Goal: Find specific page/section: Find specific page/section

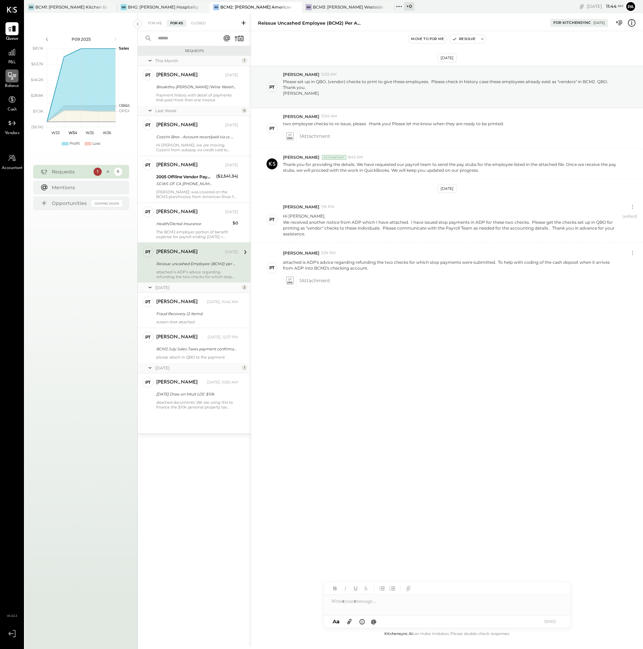
click at [14, 79] on icon at bounding box center [12, 76] width 9 height 9
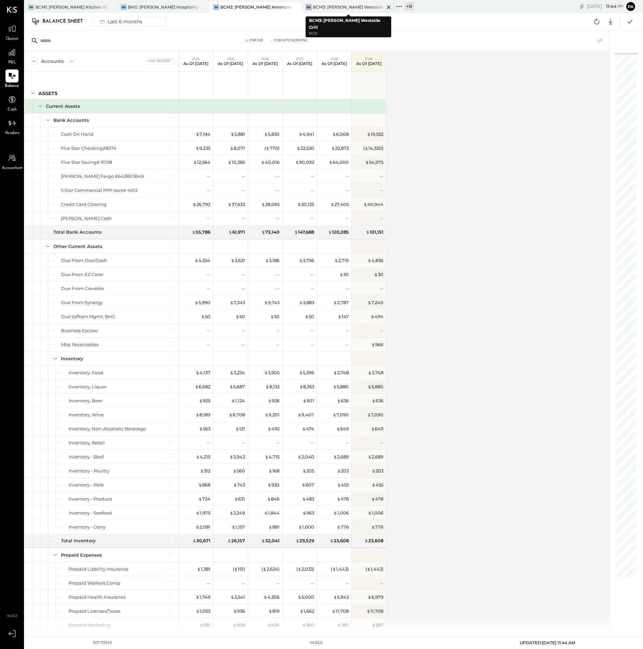
click at [356, 6] on div "BCM3: [PERSON_NAME] Westside Grill" at bounding box center [349, 7] width 72 height 6
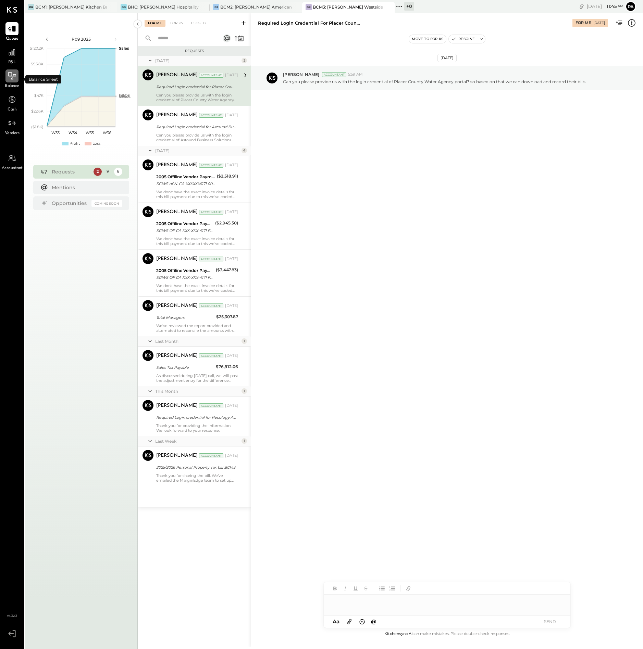
click at [12, 79] on icon at bounding box center [12, 76] width 9 height 9
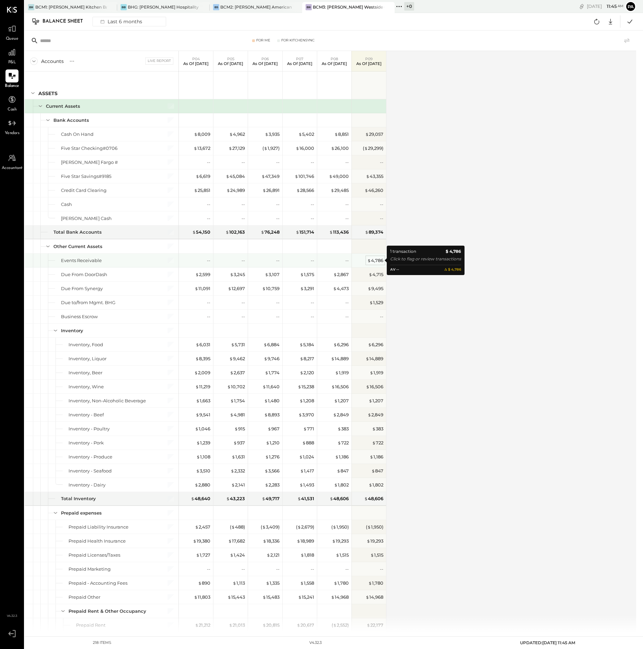
click at [378, 259] on div "$ 4,786" at bounding box center [375, 260] width 16 height 7
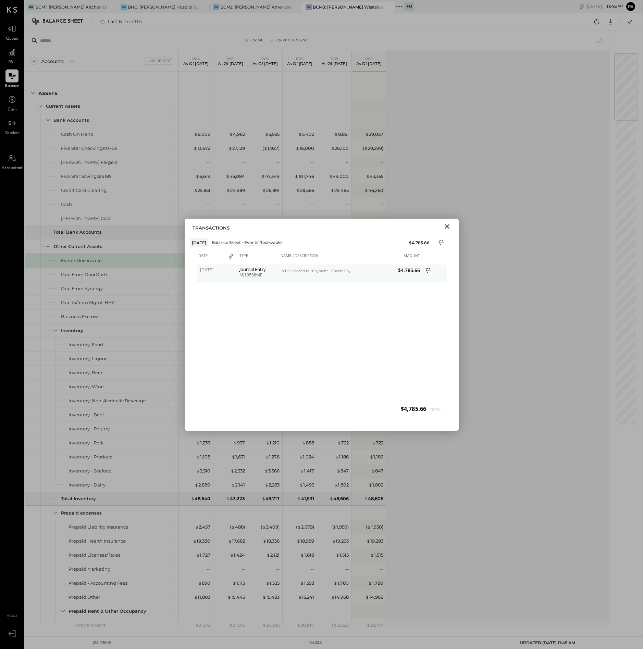
click at [429, 270] on icon at bounding box center [428, 271] width 6 height 9
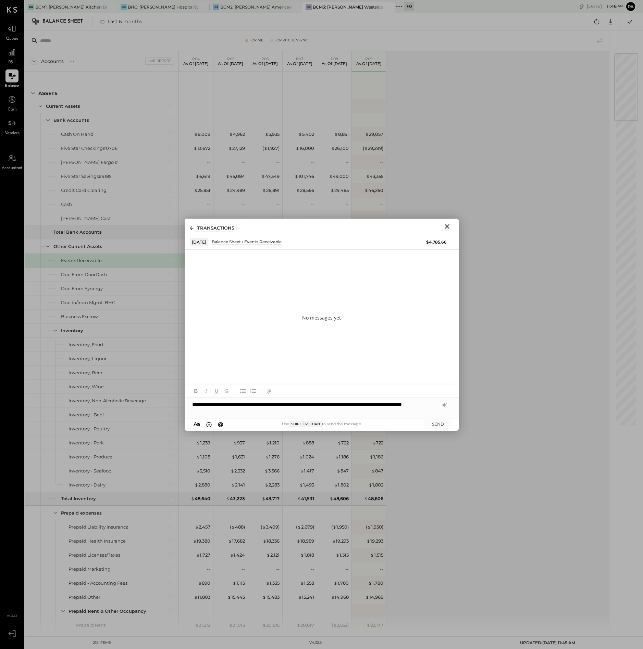
click at [275, 406] on div "**********" at bounding box center [322, 408] width 274 height 21
click at [441, 422] on button "SEND" at bounding box center [437, 424] width 27 height 9
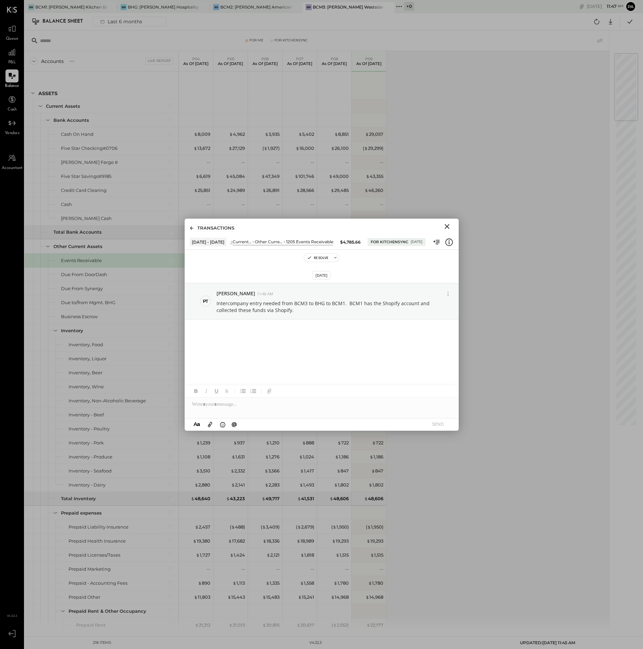
click at [446, 225] on icon "Close" at bounding box center [446, 226] width 5 height 5
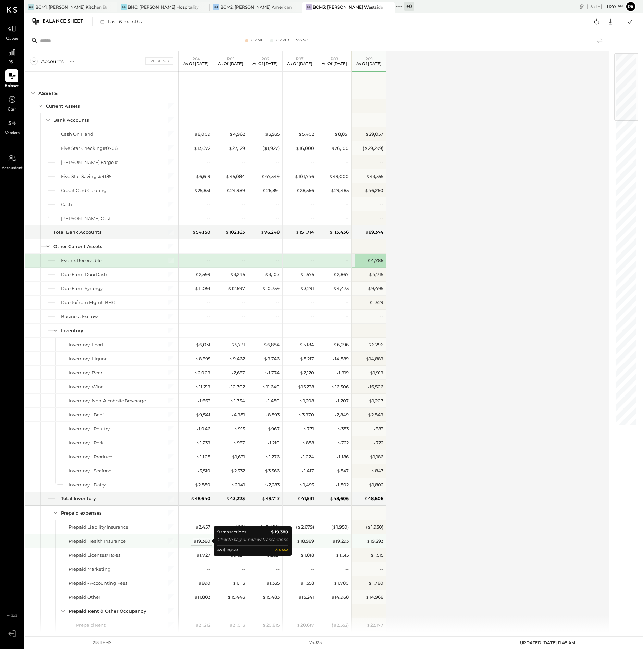
click at [202, 541] on div "$ 19,380" at bounding box center [201, 541] width 17 height 7
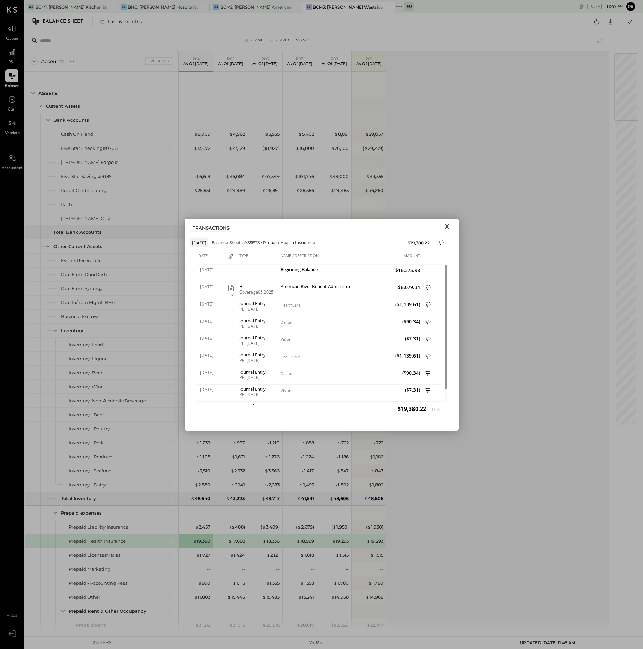
click at [447, 225] on icon "Close" at bounding box center [446, 226] width 5 height 5
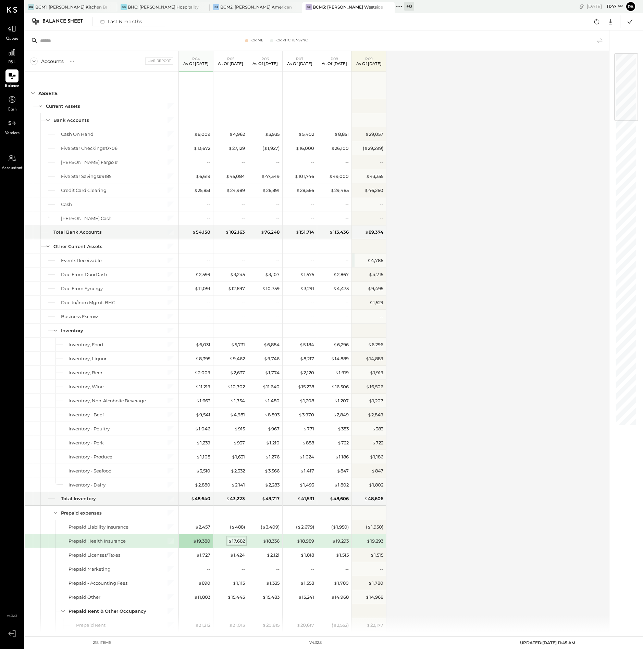
click at [238, 542] on div "$ 17,682" at bounding box center [236, 541] width 17 height 7
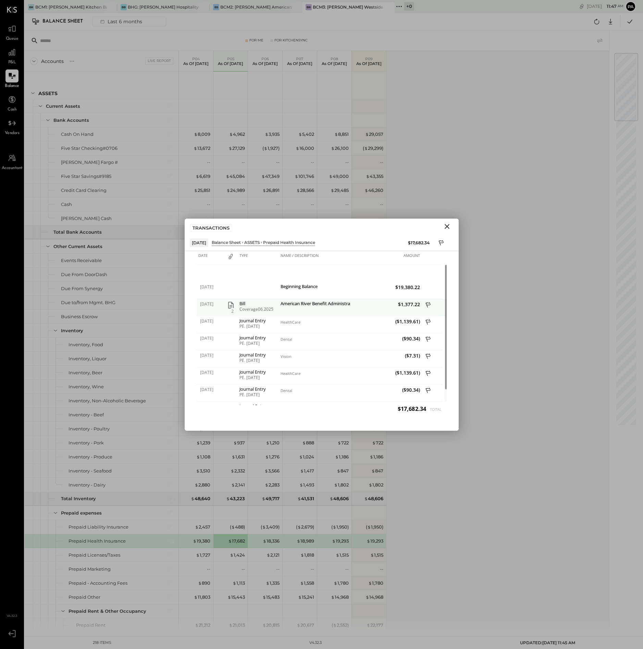
click at [232, 309] on span "2" at bounding box center [232, 311] width 7 height 6
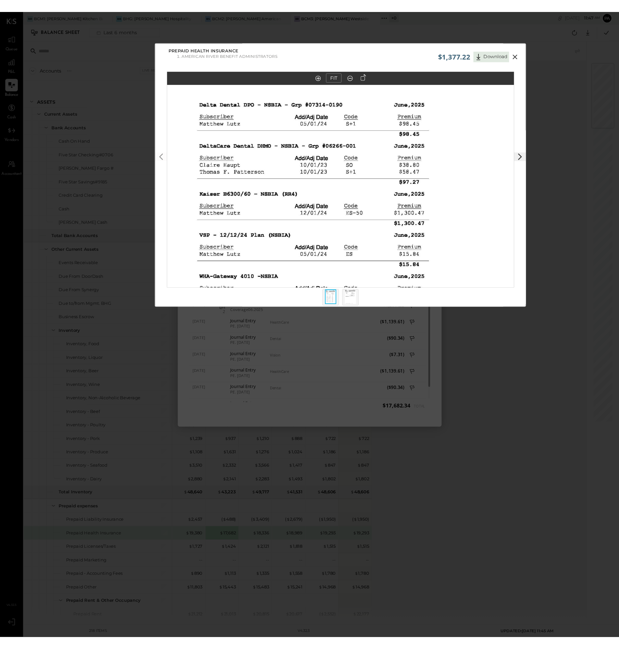
scroll to position [6, 0]
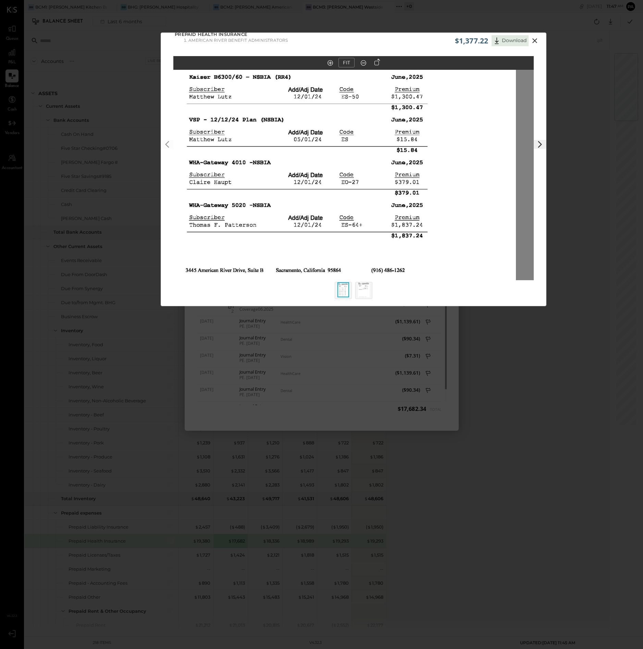
drag, startPoint x: 371, startPoint y: 185, endPoint x: 353, endPoint y: 79, distance: 107.3
click at [353, 79] on img at bounding box center [335, 53] width 360 height 466
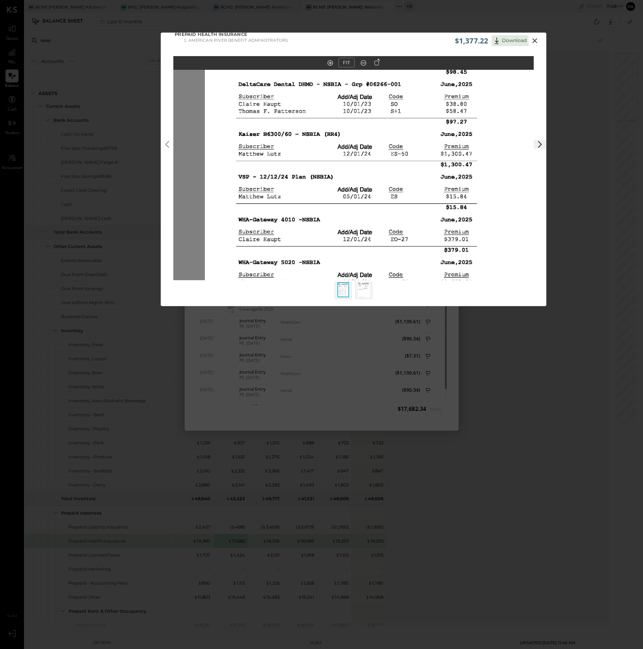
drag, startPoint x: 398, startPoint y: 216, endPoint x: 441, endPoint y: 339, distance: 130.4
click at [444, 368] on div "$1,377.22 Download Prepaid Health Insurance American River Benefit Administrato…" at bounding box center [321, 324] width 643 height 649
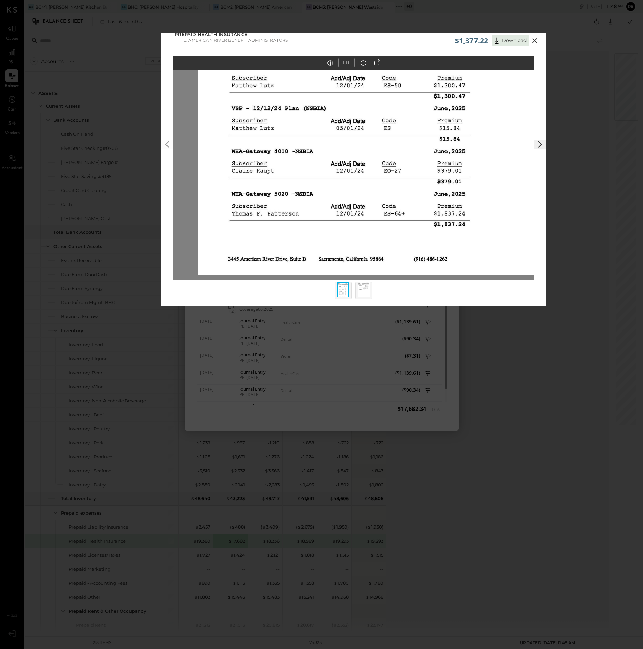
click at [441, 204] on img at bounding box center [378, 42] width 360 height 466
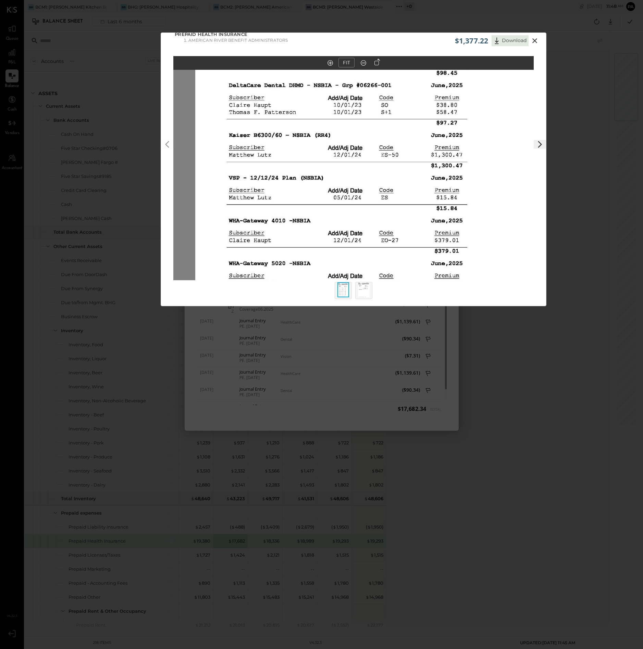
drag, startPoint x: 429, startPoint y: 136, endPoint x: 433, endPoint y: 256, distance: 120.6
click at [432, 249] on img at bounding box center [375, 111] width 360 height 466
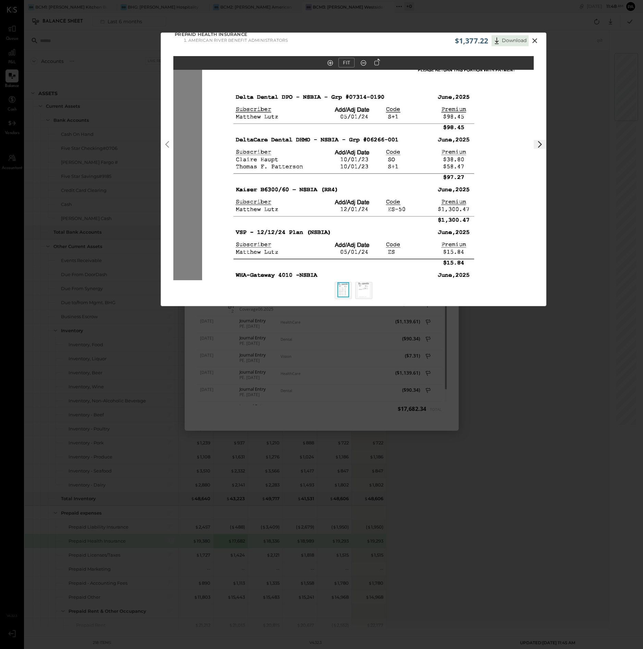
click at [540, 144] on polygon at bounding box center [540, 144] width 4 height 7
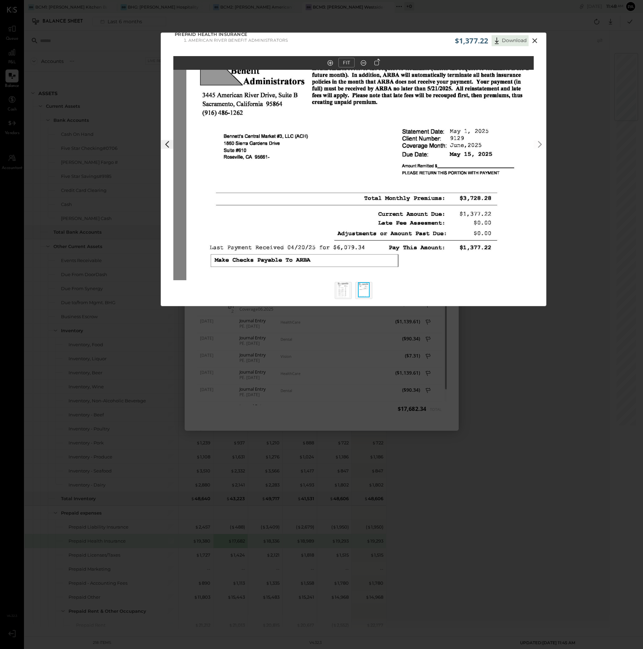
drag, startPoint x: 416, startPoint y: 128, endPoint x: 429, endPoint y: 237, distance: 110.0
click at [429, 237] on img at bounding box center [366, 269] width 360 height 466
click at [534, 40] on icon at bounding box center [534, 40] width 5 height 5
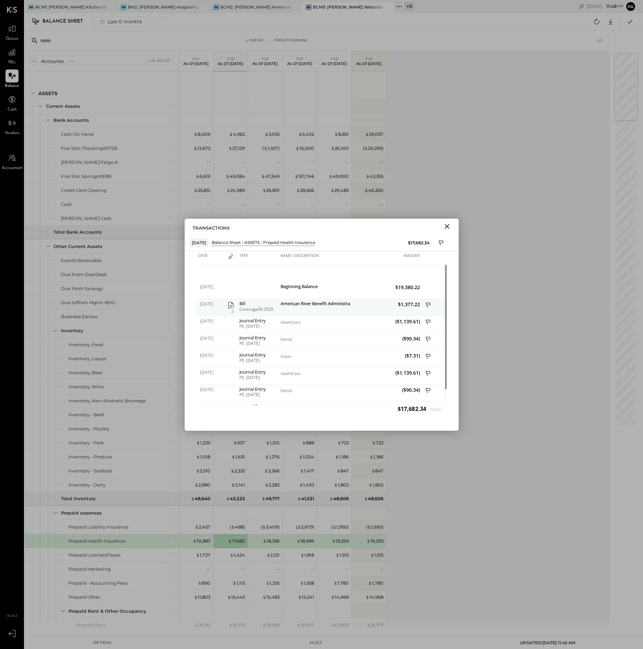
click at [427, 305] on icon at bounding box center [428, 306] width 6 height 9
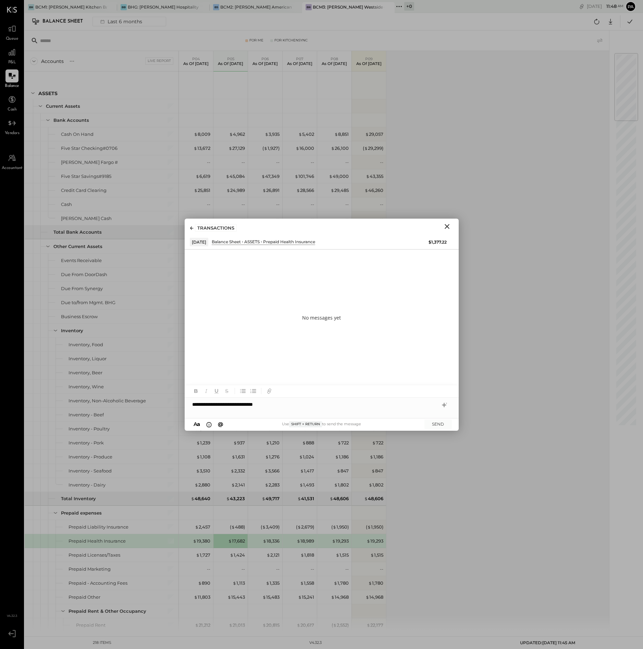
click at [447, 226] on icon "Close" at bounding box center [447, 227] width 8 height 8
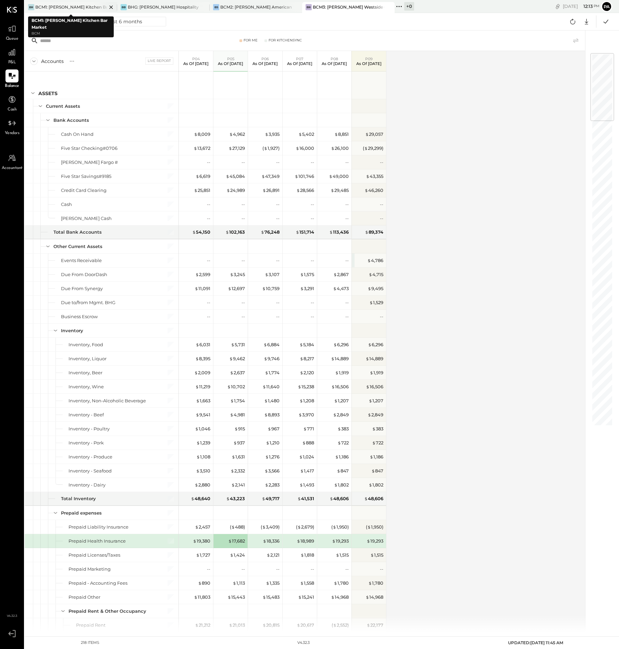
click at [76, 6] on div "BCM1: [PERSON_NAME] Kitchen Bar Market" at bounding box center [71, 7] width 72 height 6
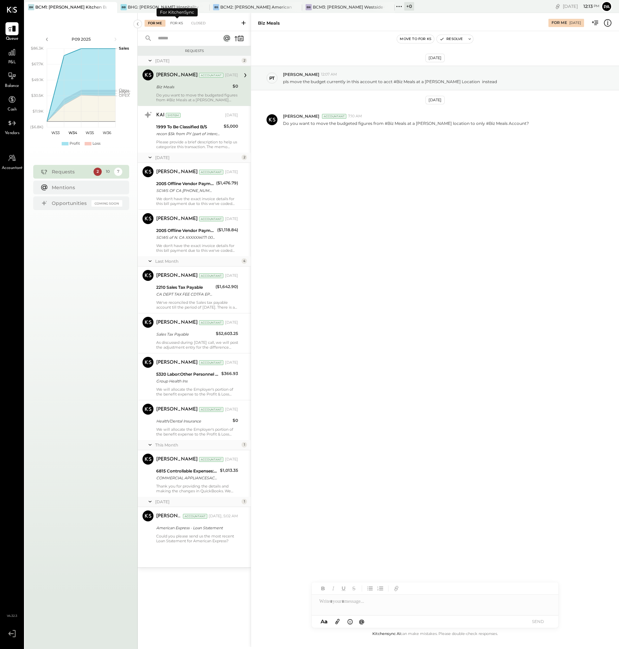
click at [175, 23] on div "For KS" at bounding box center [177, 23] width 20 height 7
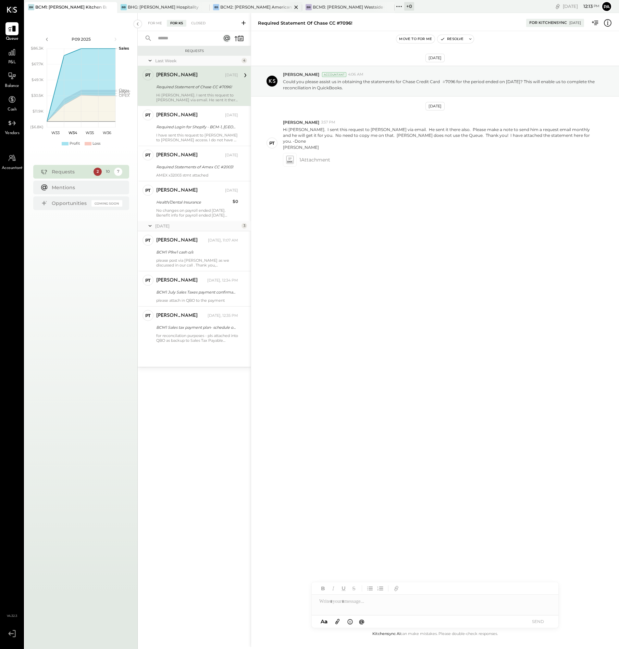
click at [252, 5] on div "BCM2: [PERSON_NAME] American Cooking" at bounding box center [256, 7] width 72 height 6
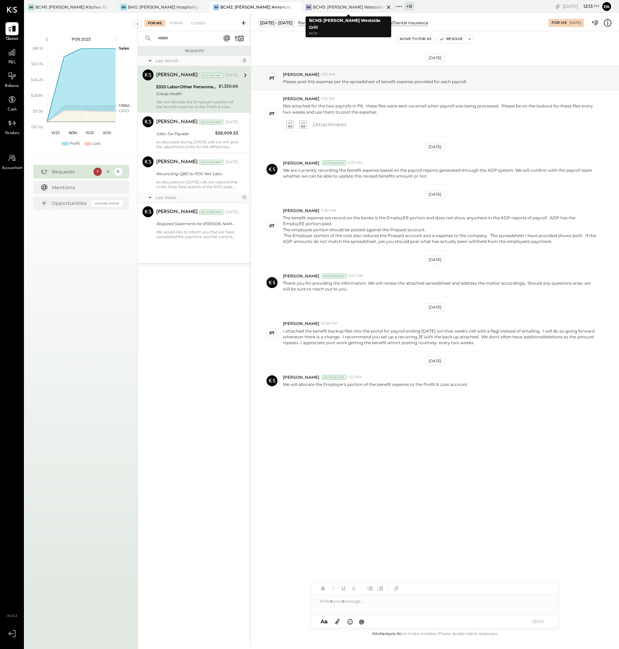
click at [356, 5] on div "BCM3: [PERSON_NAME] Westside Grill" at bounding box center [349, 7] width 72 height 6
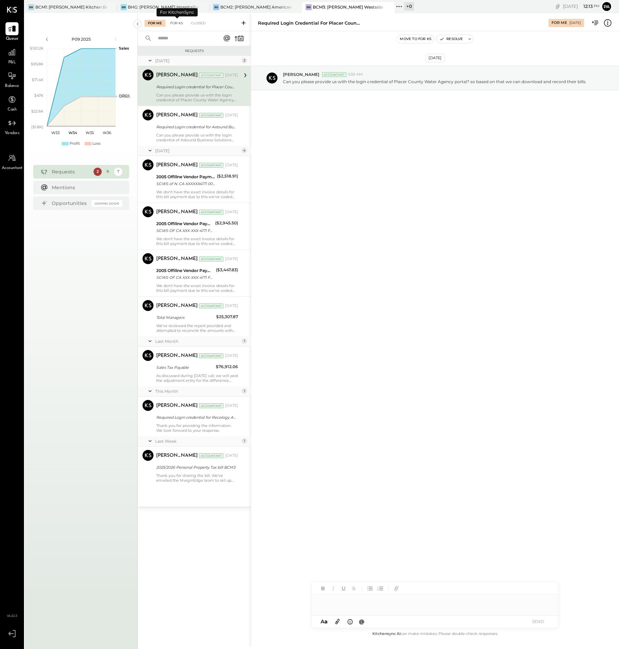
click at [180, 23] on div "For KS" at bounding box center [177, 23] width 20 height 7
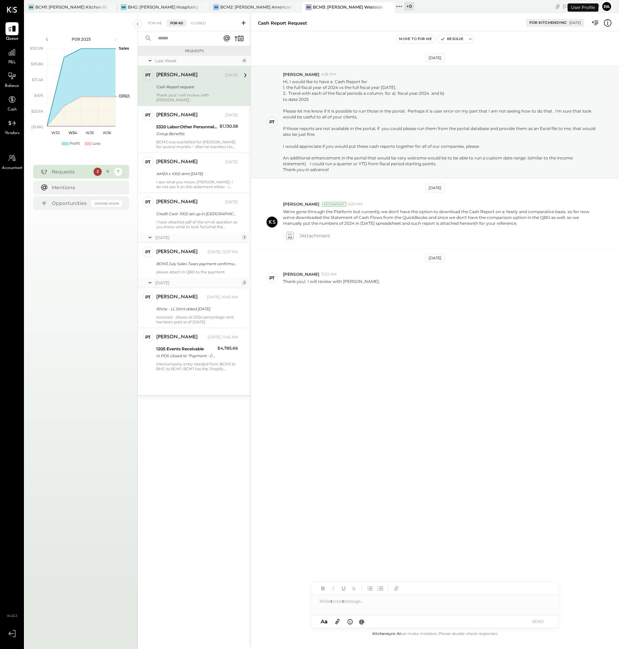
click at [606, 5] on button "Pa" at bounding box center [606, 6] width 11 height 11
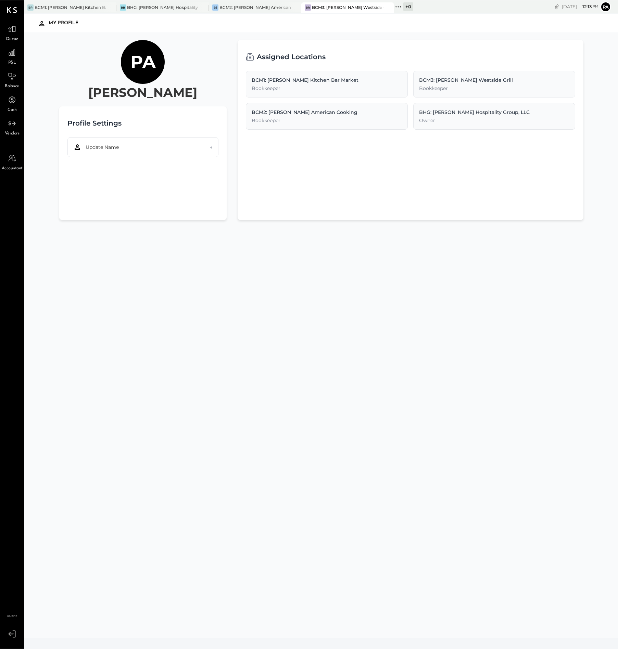
click at [9, 634] on icon at bounding box center [10, 634] width 5 height 4
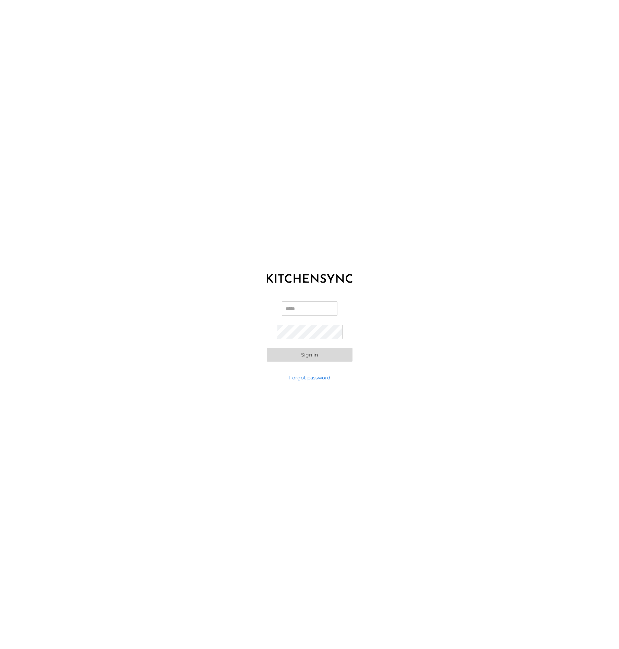
type input "**********"
